Goal: Information Seeking & Learning: Learn about a topic

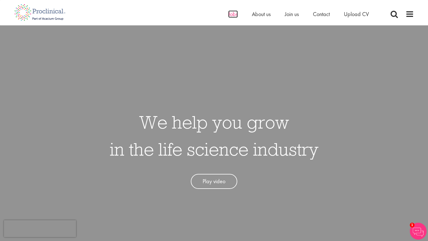
click at [229, 16] on span "Jobs" at bounding box center [233, 13] width 10 height 7
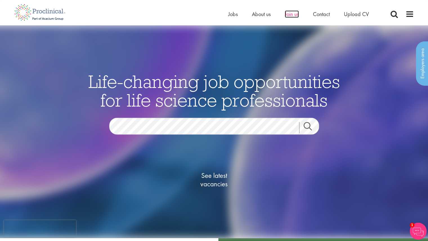
click at [292, 16] on span "Join us" at bounding box center [292, 13] width 14 height 7
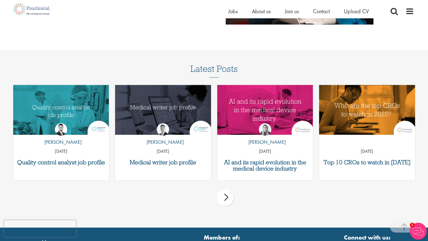
scroll to position [678, 0]
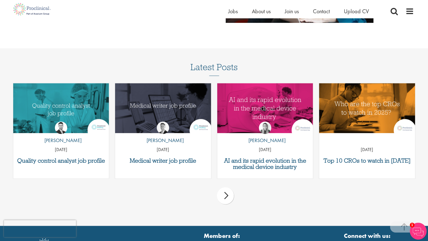
click at [385, 188] on div "prev next" at bounding box center [214, 196] width 408 height 25
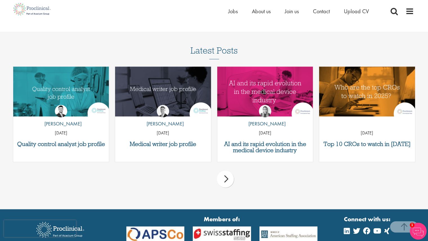
scroll to position [690, 0]
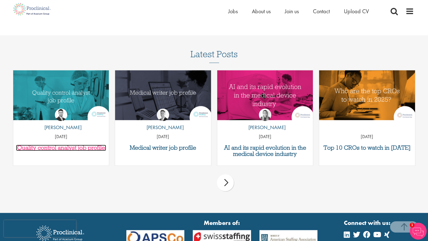
click at [75, 148] on h3 "Quality control analyst job profile" at bounding box center [61, 148] width 90 height 6
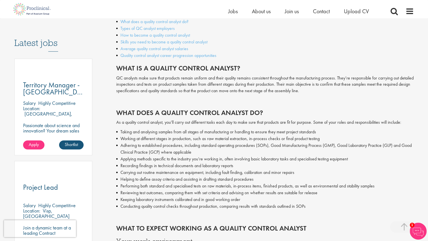
scroll to position [281, 0]
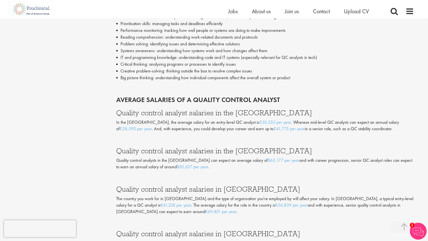
scroll to position [904, 0]
